Goal: Task Accomplishment & Management: Use online tool/utility

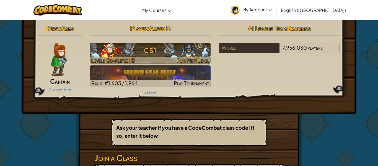
click at [155, 54] on h3 "CS1" at bounding box center [150, 50] width 121 height 12
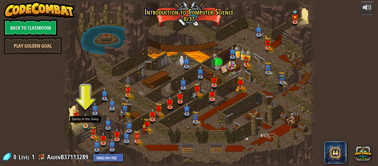
click at [85, 123] on img at bounding box center [86, 119] width 6 height 13
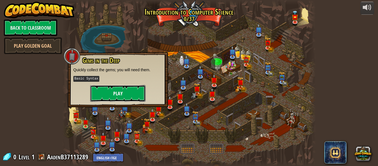
click at [125, 90] on button "Play" at bounding box center [117, 93] width 55 height 17
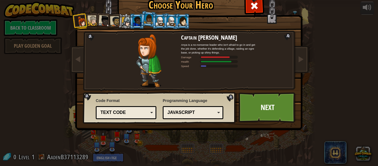
click at [196, 116] on div "JavaScript" at bounding box center [192, 112] width 53 height 9
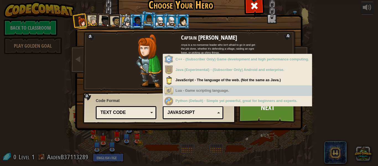
click at [204, 91] on div "Lua - Game scripting language." at bounding box center [238, 90] width 148 height 11
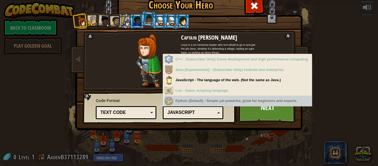
click at [232, 120] on div "Code Format Text code Blocks and code Blocks Blocks (Icons) Text code Blocks - …" at bounding box center [160, 108] width 150 height 28
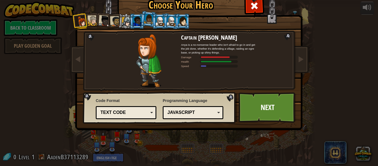
click at [152, 105] on div "Code Format Text code Blocks and code Blocks Blocks (Icons) Text code Blocks - …" at bounding box center [126, 108] width 61 height 24
click at [151, 109] on div "Text code" at bounding box center [125, 112] width 53 height 9
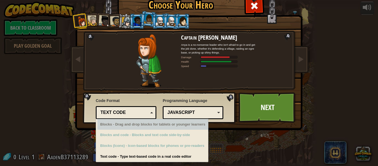
click at [137, 108] on div "Text code" at bounding box center [125, 112] width 53 height 9
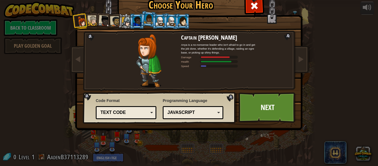
click at [94, 20] on div at bounding box center [93, 21] width 10 height 10
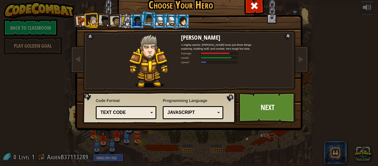
click at [102, 17] on div at bounding box center [104, 21] width 11 height 11
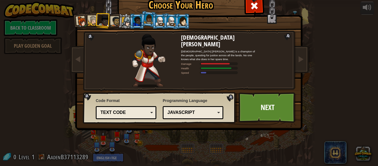
click at [140, 16] on li at bounding box center [137, 21] width 15 height 15
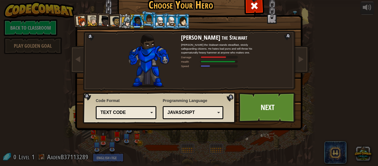
click at [166, 20] on li at bounding box center [171, 21] width 16 height 16
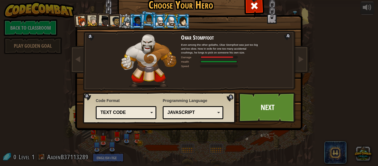
click at [188, 22] on li at bounding box center [182, 21] width 15 height 15
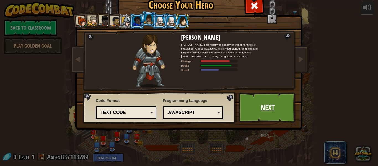
click at [269, 112] on link "Next" at bounding box center [268, 107] width 58 height 30
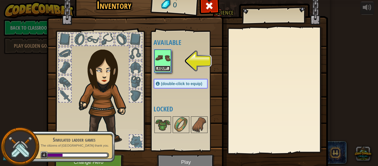
click at [164, 68] on button "Equip" at bounding box center [163, 69] width 16 height 6
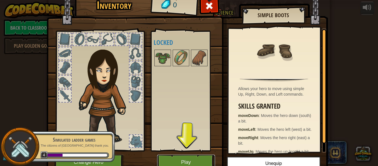
click at [199, 162] on button "Play" at bounding box center [186, 162] width 58 height 15
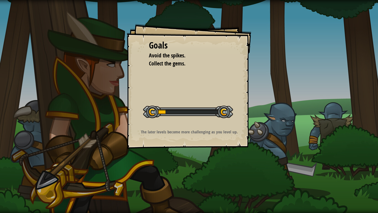
click at [229, 119] on div "Start Level" at bounding box center [188, 111] width 90 height 22
